Goal: Information Seeking & Learning: Get advice/opinions

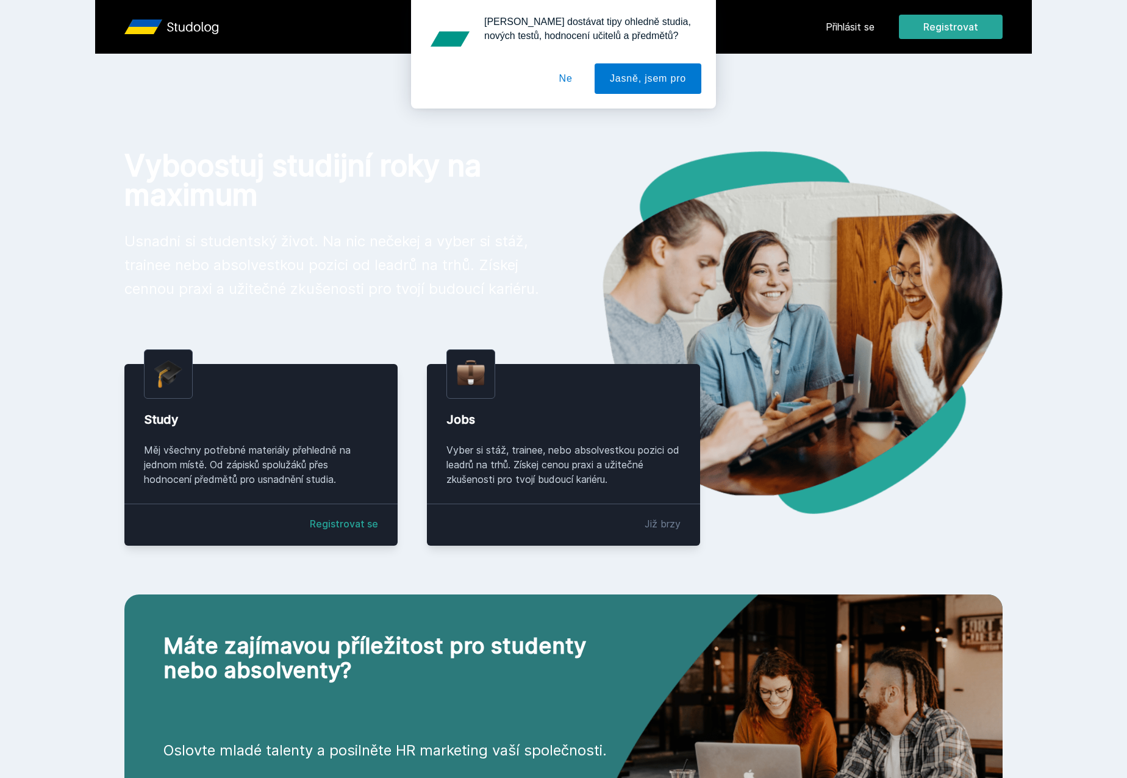
click at [869, 31] on div "[PERSON_NAME] dostávat tipy ohledně studia, nových testů, hodnocení učitelů a p…" at bounding box center [563, 54] width 1127 height 109
click at [568, 82] on button "Ne" at bounding box center [566, 78] width 44 height 30
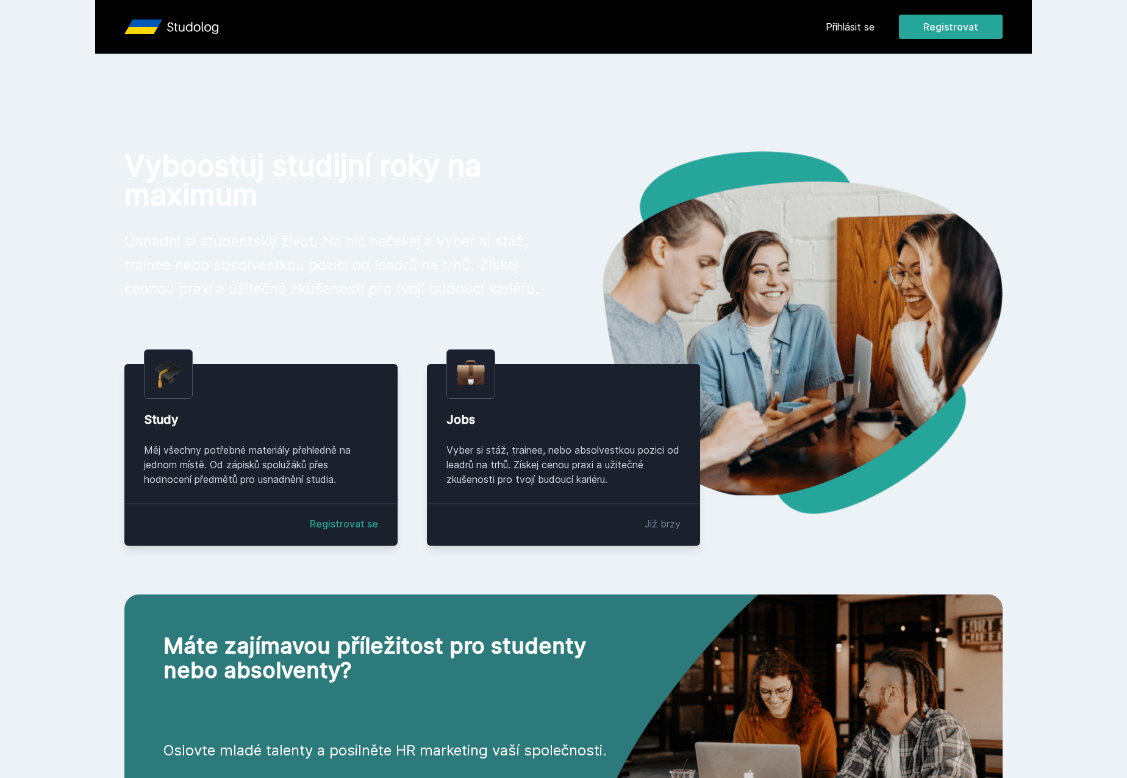
click at [851, 32] on link "Přihlásit se" at bounding box center [850, 27] width 49 height 15
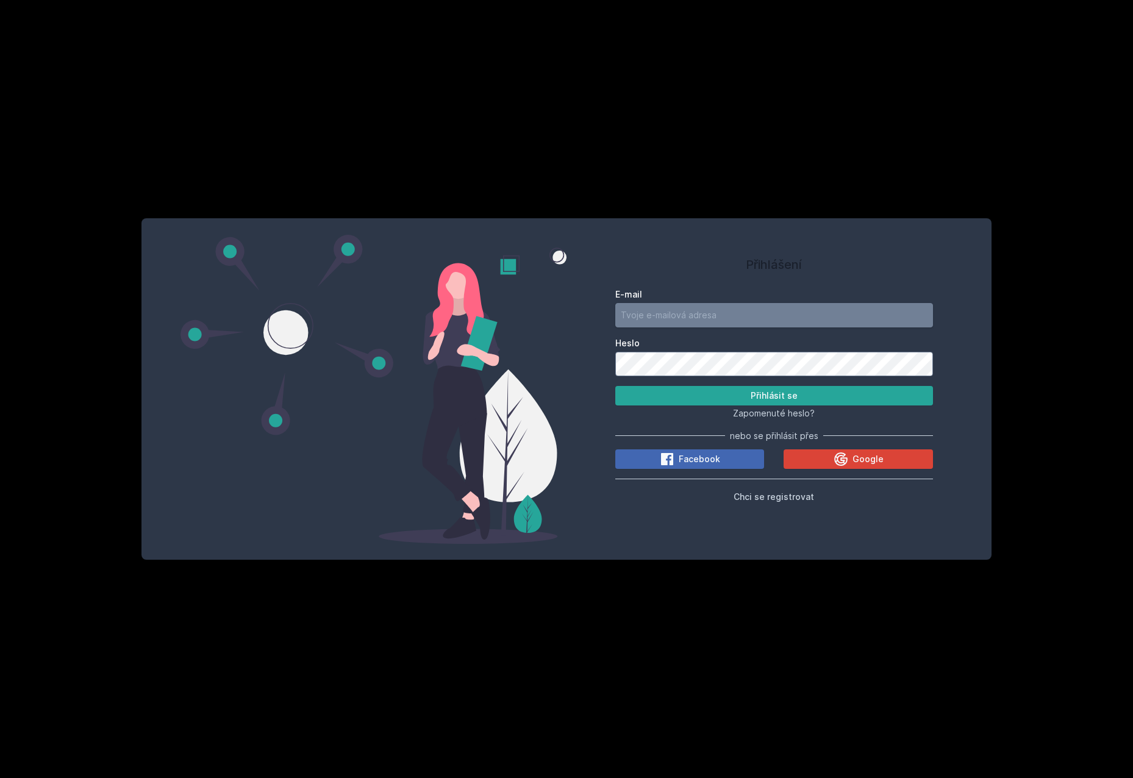
click at [762, 307] on input "E-mail" at bounding box center [774, 315] width 318 height 24
click at [701, 401] on button "Přihlásit se" at bounding box center [774, 396] width 318 height 20
click at [695, 319] on input "soct05" at bounding box center [774, 315] width 318 height 24
type input "[EMAIL_ADDRESS][DOMAIN_NAME]"
click at [691, 402] on button "Přihlásit se" at bounding box center [774, 396] width 318 height 20
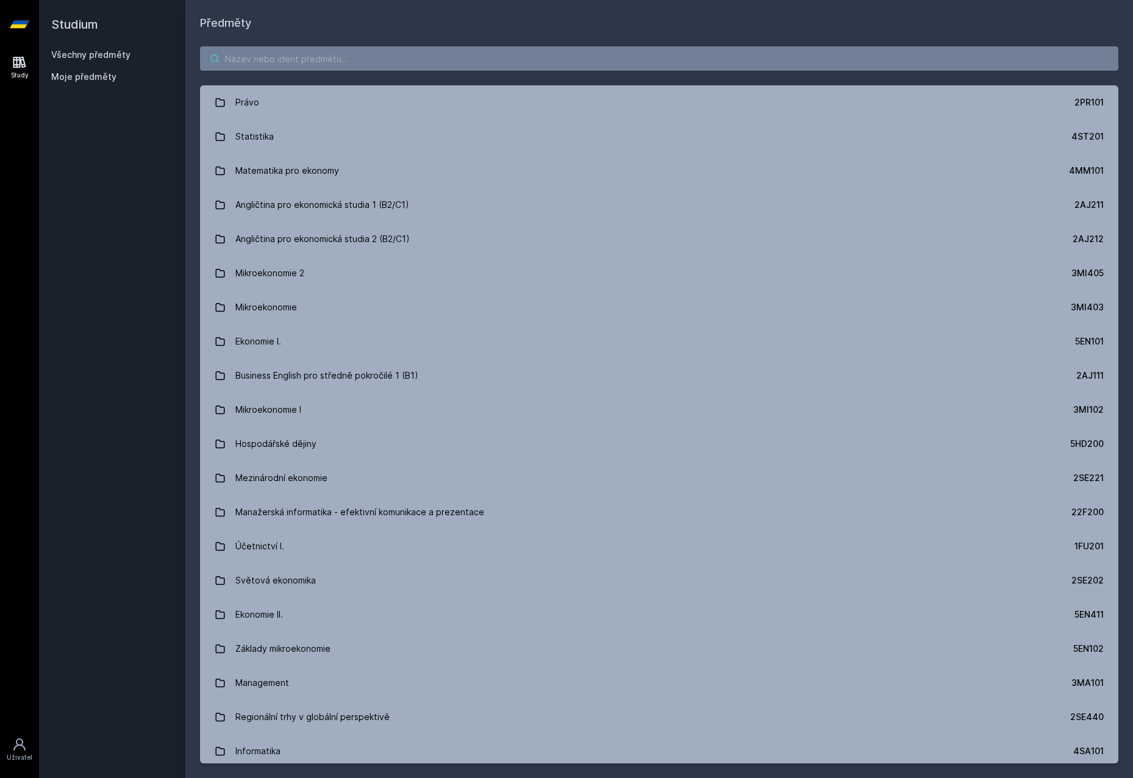
click at [426, 66] on input "search" at bounding box center [659, 58] width 918 height 24
paste input "Analýza a návrh testů softwaru"
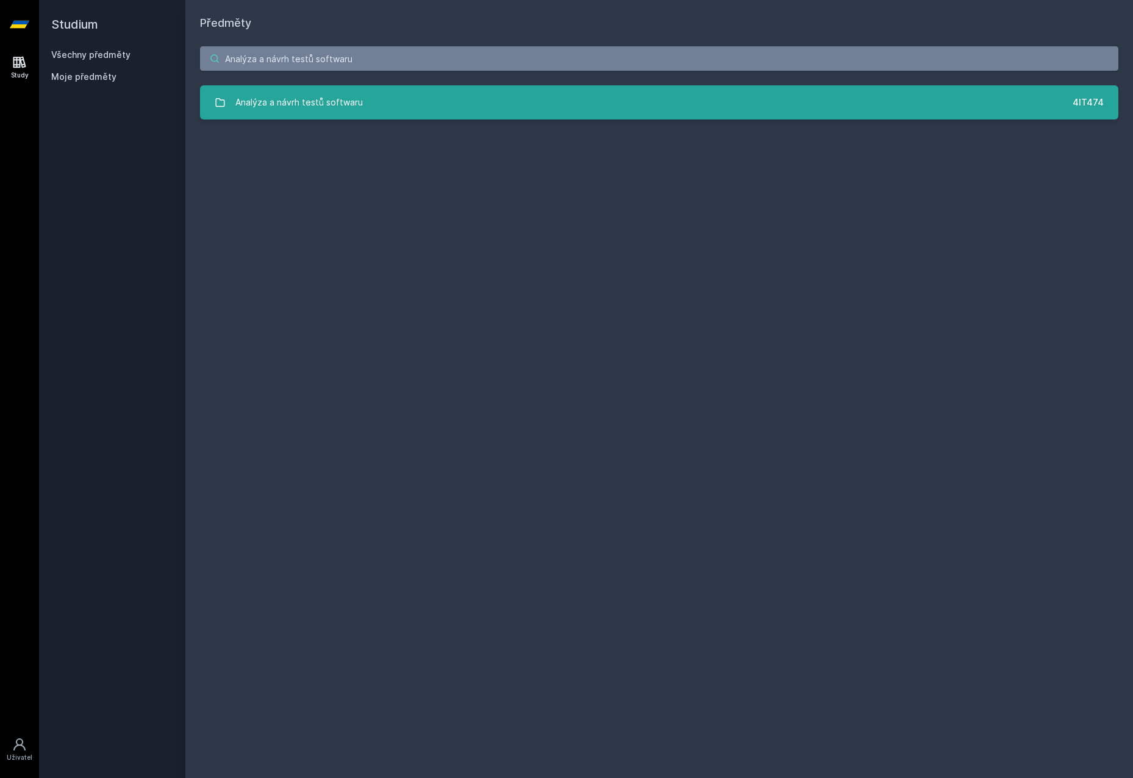
type input "Analýza a návrh testů softwaru"
click at [400, 91] on link "Analýza a návrh testů softwaru 4IT474" at bounding box center [659, 102] width 918 height 34
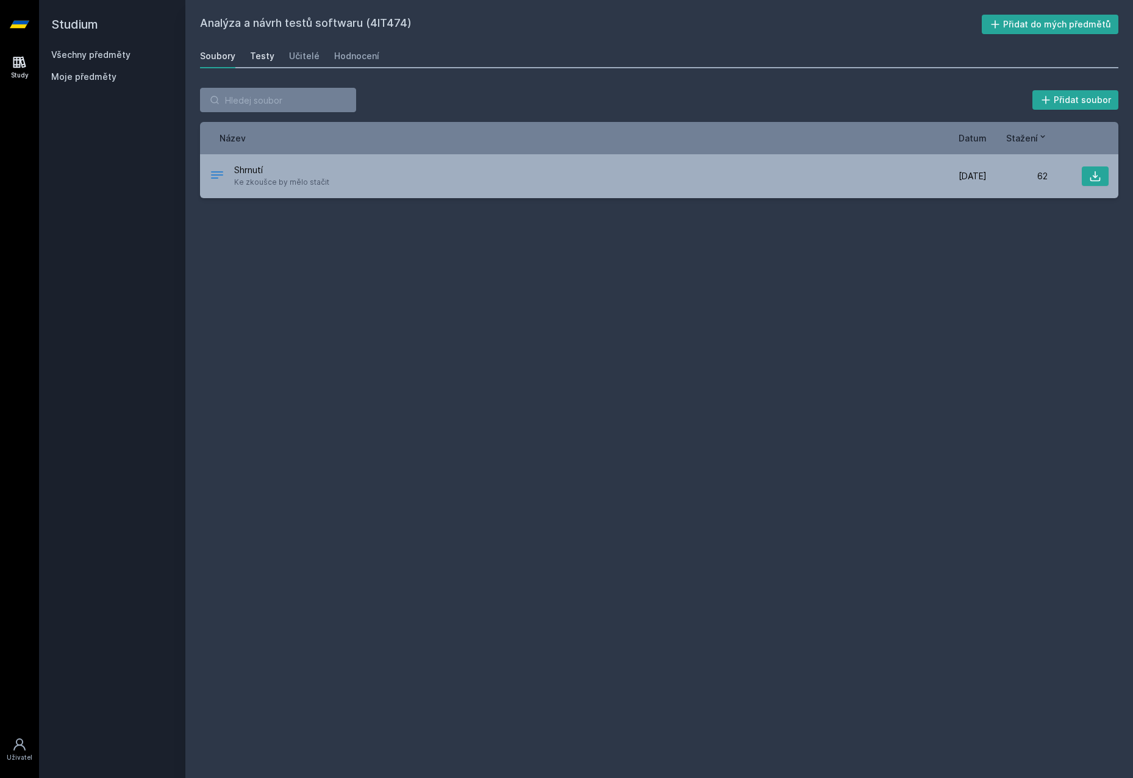
click at [262, 57] on div "Testy" at bounding box center [262, 56] width 24 height 12
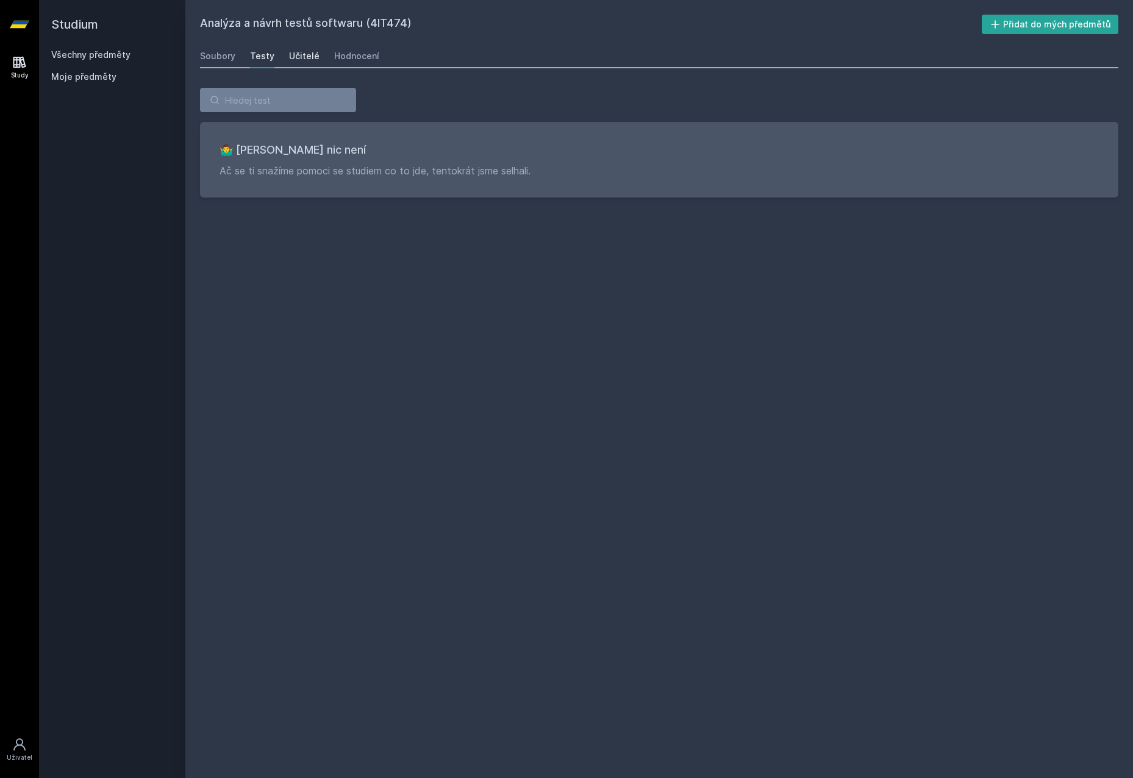
click at [315, 62] on link "Učitelé" at bounding box center [304, 56] width 30 height 24
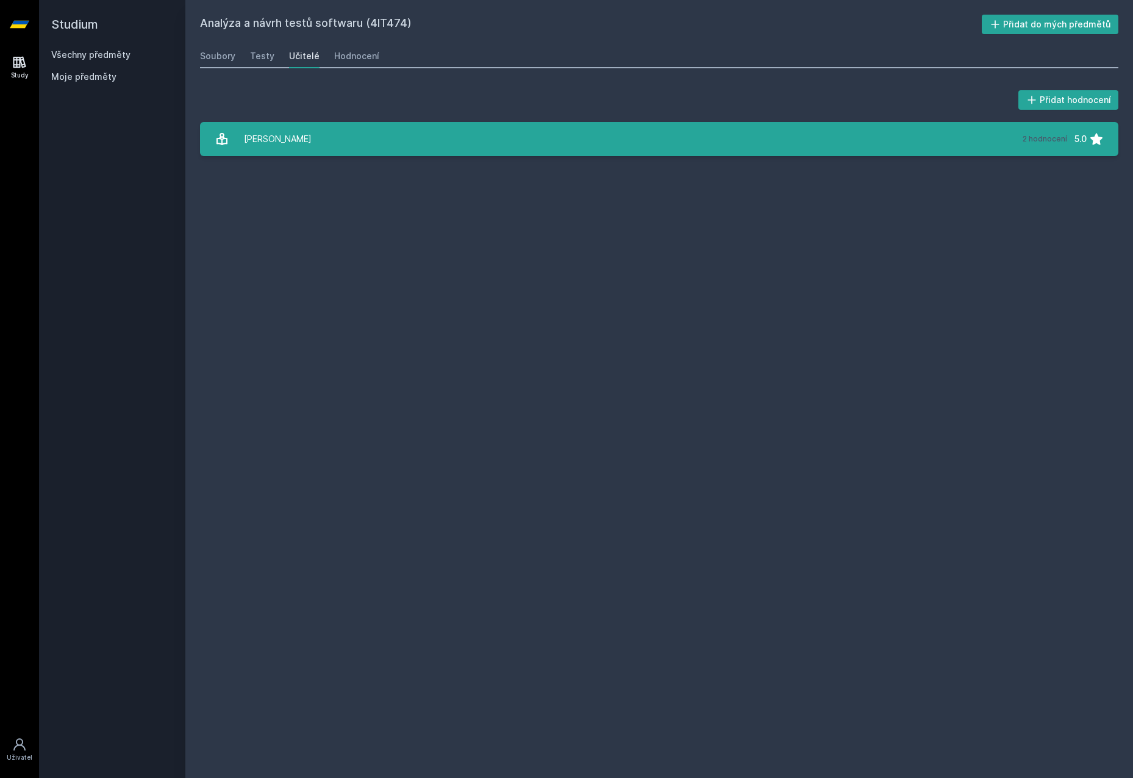
click at [352, 137] on link "[PERSON_NAME] 2 hodnocení 5.0" at bounding box center [659, 139] width 918 height 34
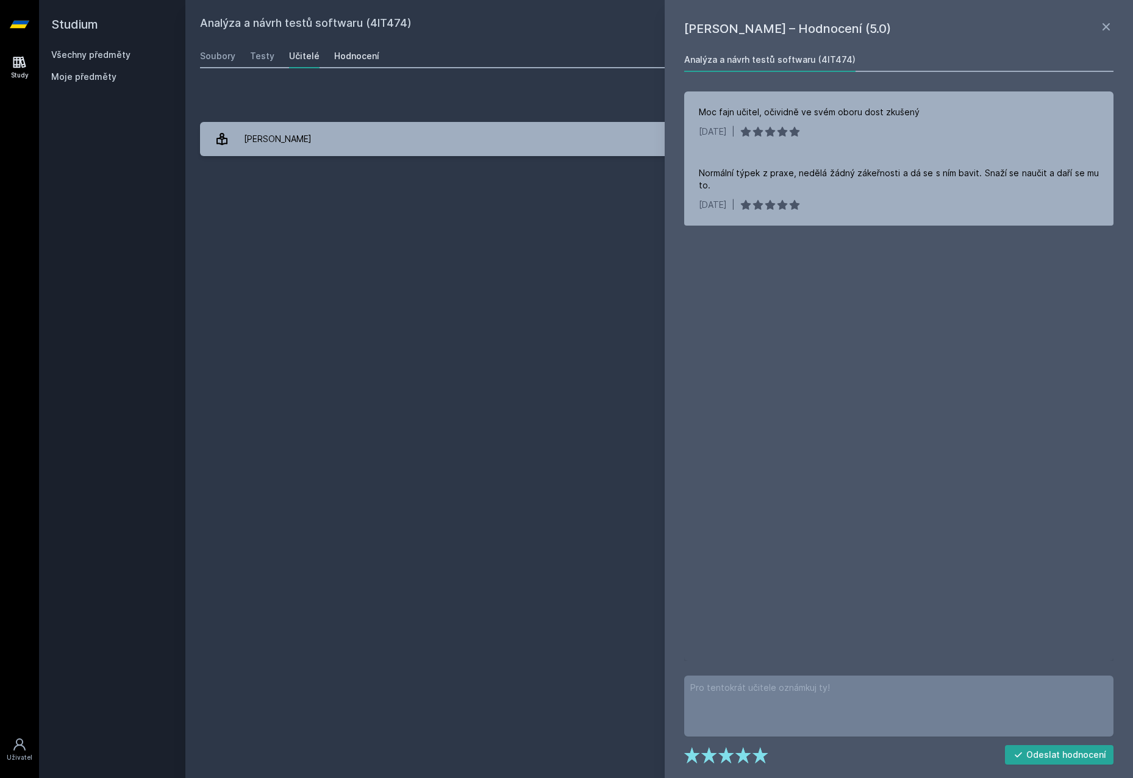
click at [346, 54] on div "Hodnocení" at bounding box center [356, 56] width 45 height 12
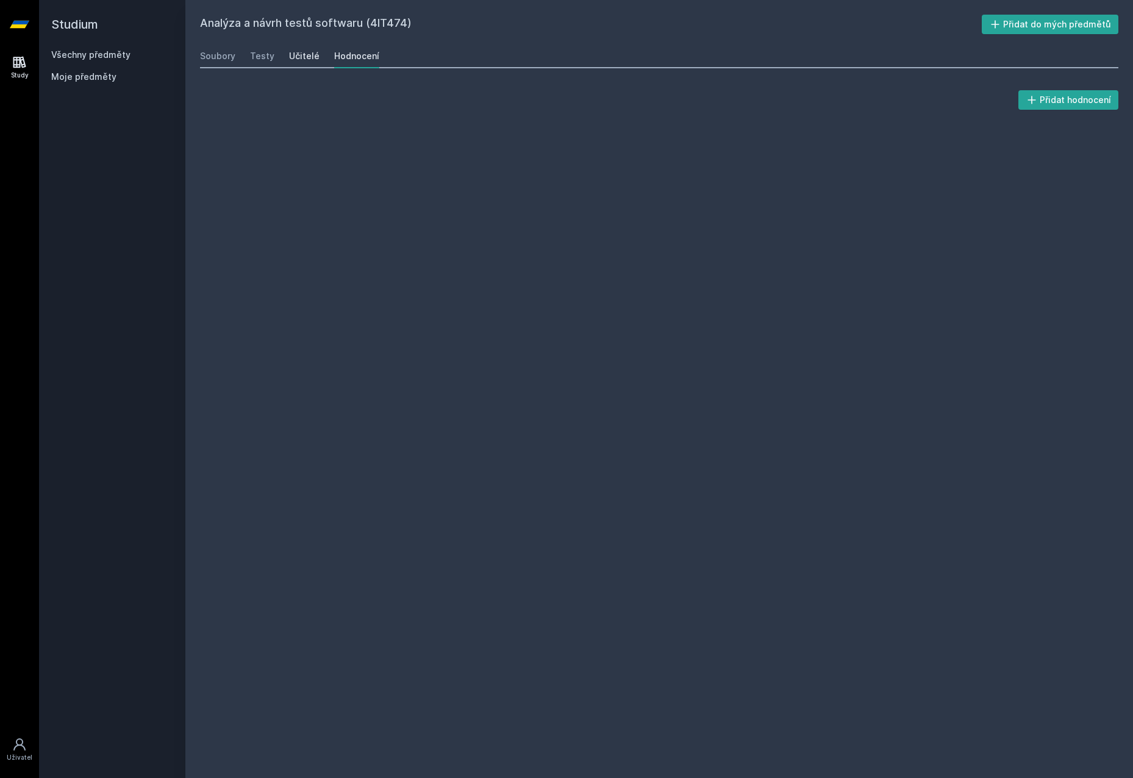
click at [313, 55] on div "Učitelé" at bounding box center [304, 56] width 30 height 12
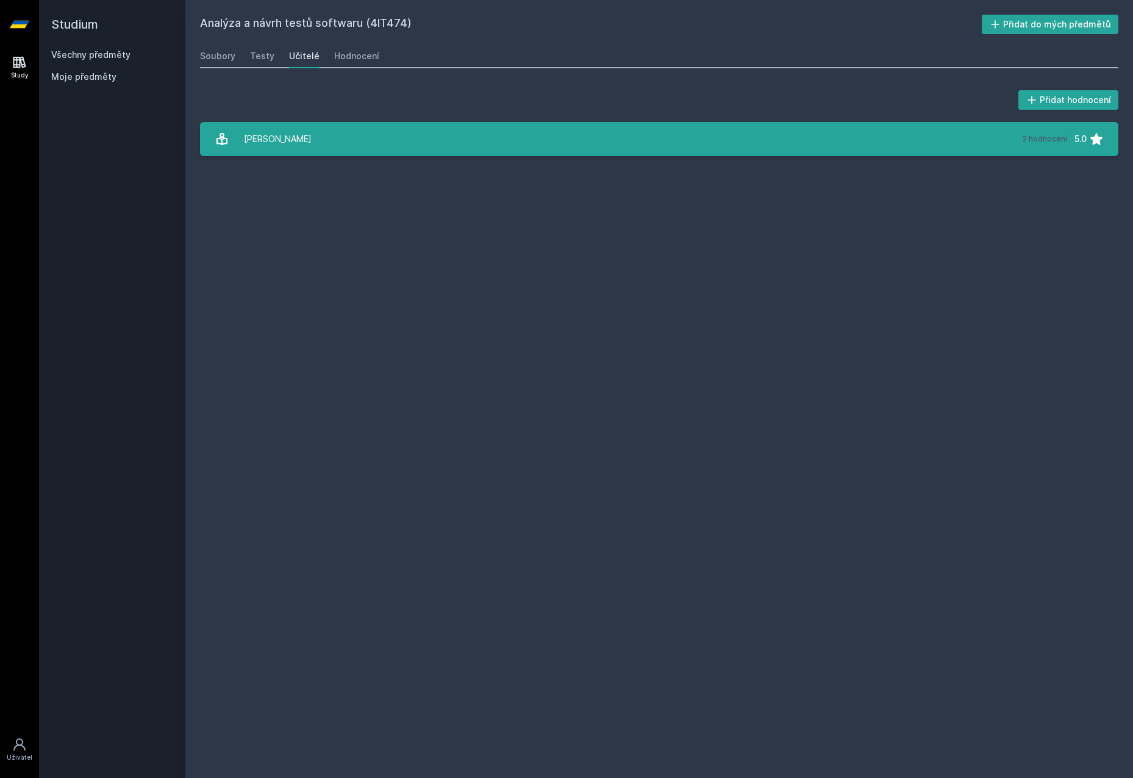
click at [383, 144] on link "[PERSON_NAME] 2 hodnocení 5.0" at bounding box center [659, 139] width 918 height 34
